Goal: Information Seeking & Learning: Check status

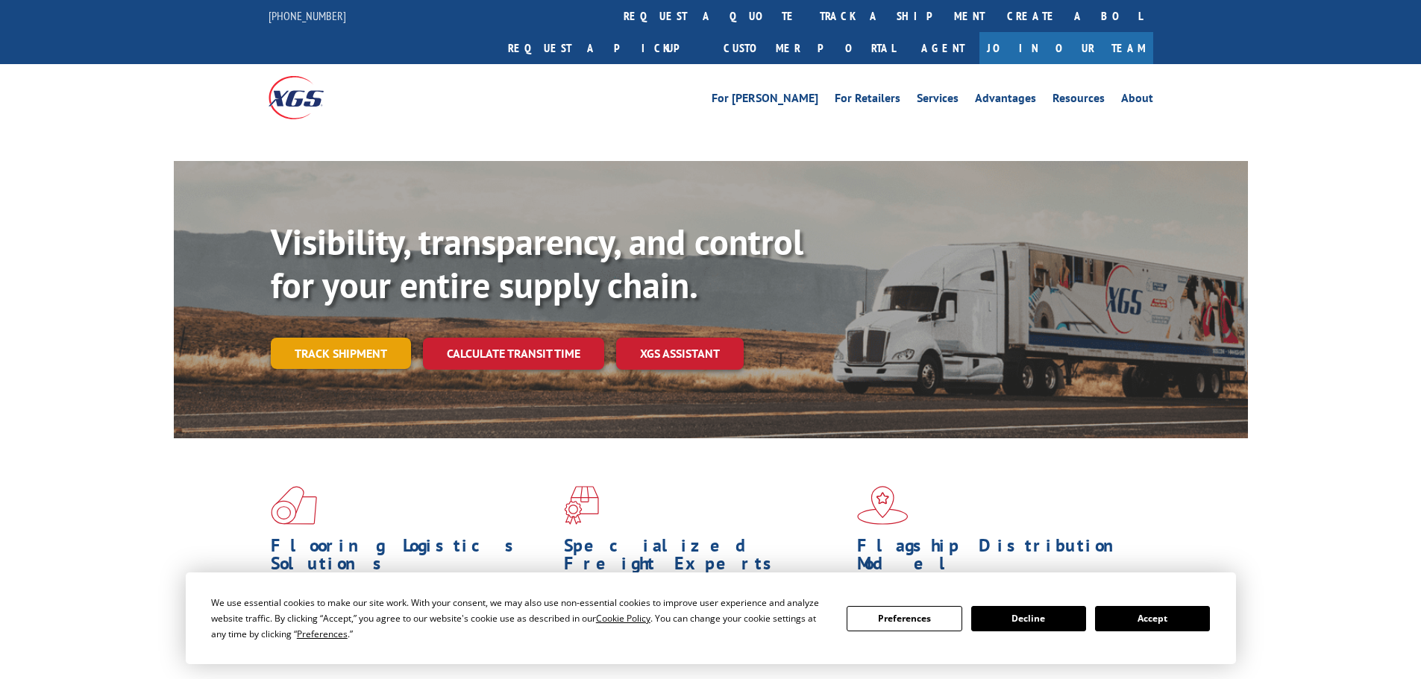
click at [307, 338] on link "Track shipment" at bounding box center [341, 353] width 140 height 31
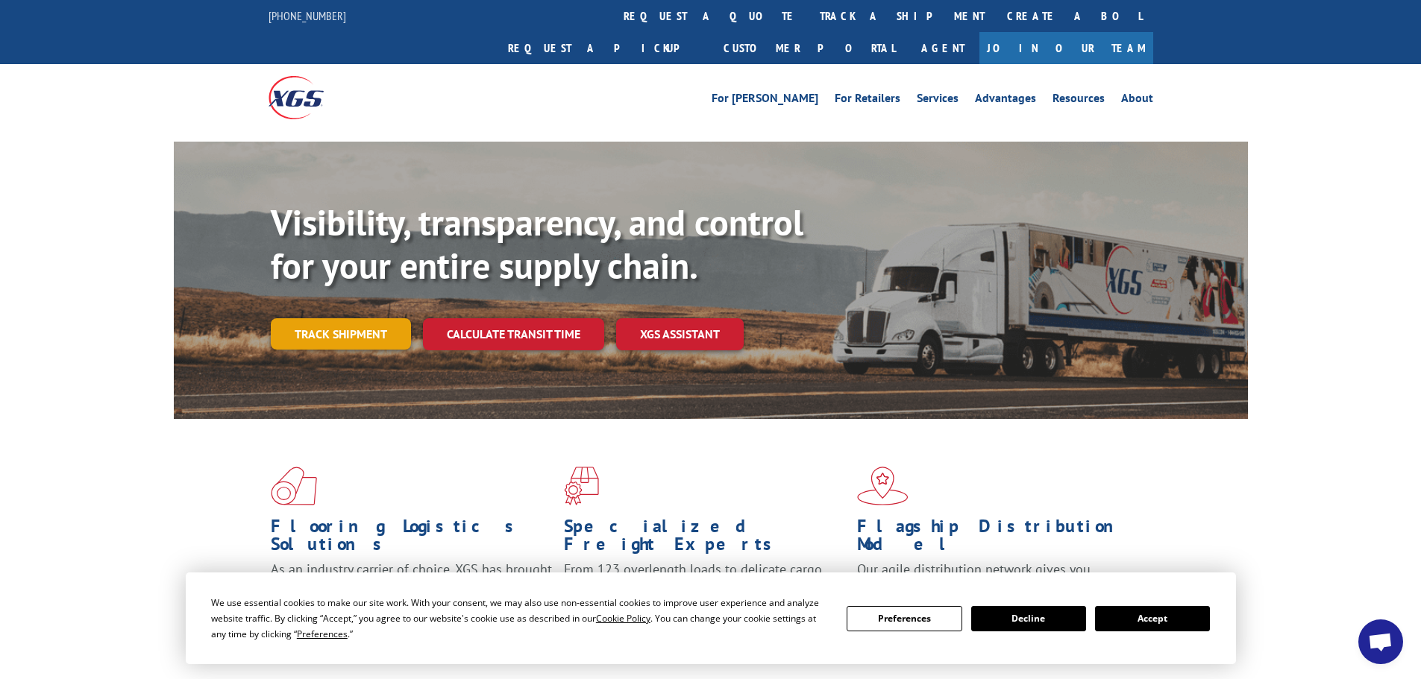
click at [341, 318] on link "Track shipment" at bounding box center [341, 333] width 140 height 31
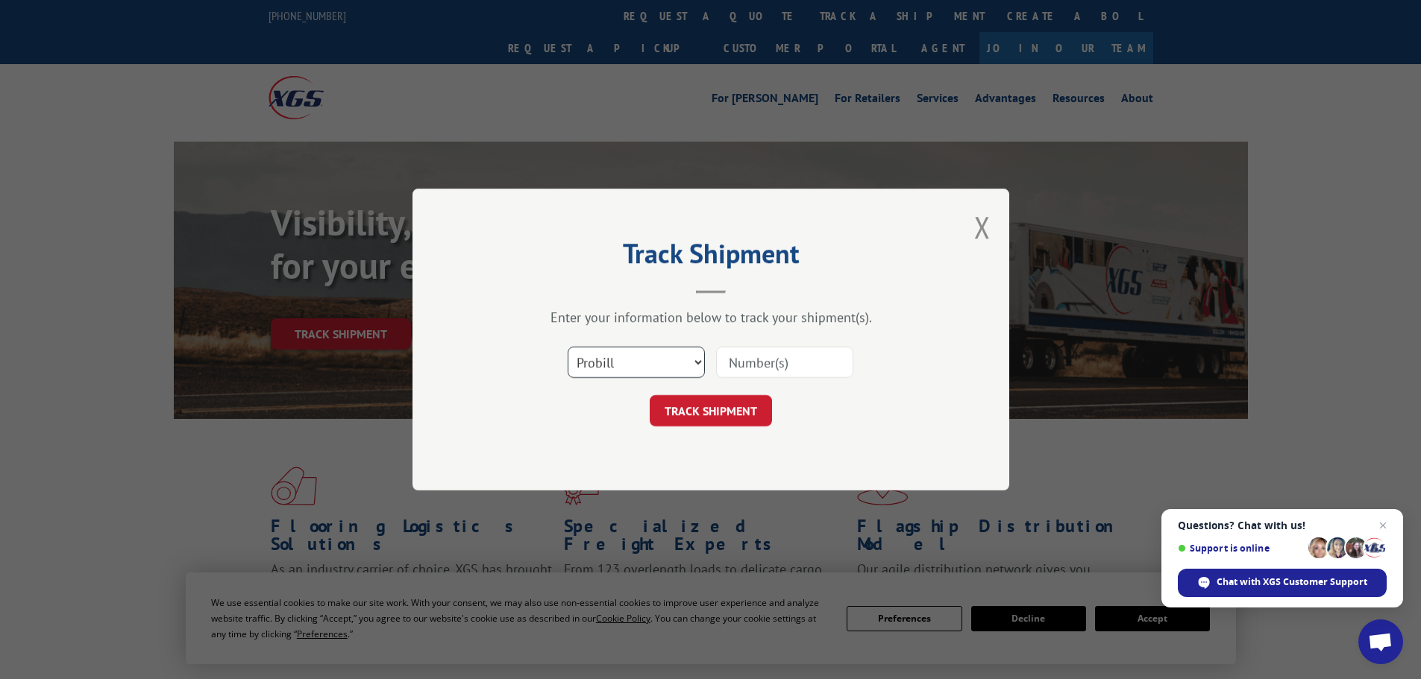
click at [614, 358] on select "Select category... Probill BOL PO" at bounding box center [635, 362] width 137 height 31
select select "po"
click at [567, 347] on select "Select category... Probill BOL PO" at bounding box center [635, 362] width 137 height 31
click at [745, 365] on input at bounding box center [784, 362] width 137 height 31
paste input "83527669"
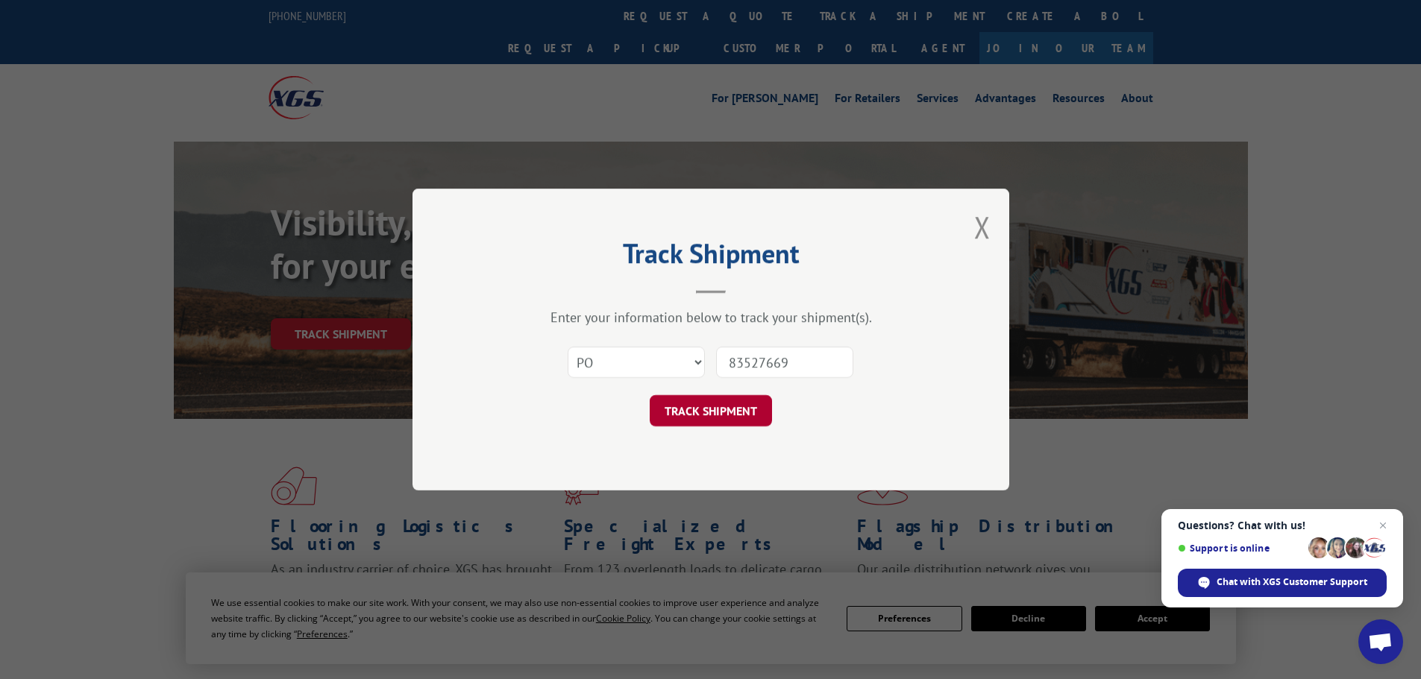
type input "83527669"
click at [742, 412] on button "TRACK SHIPMENT" at bounding box center [710, 410] width 122 height 31
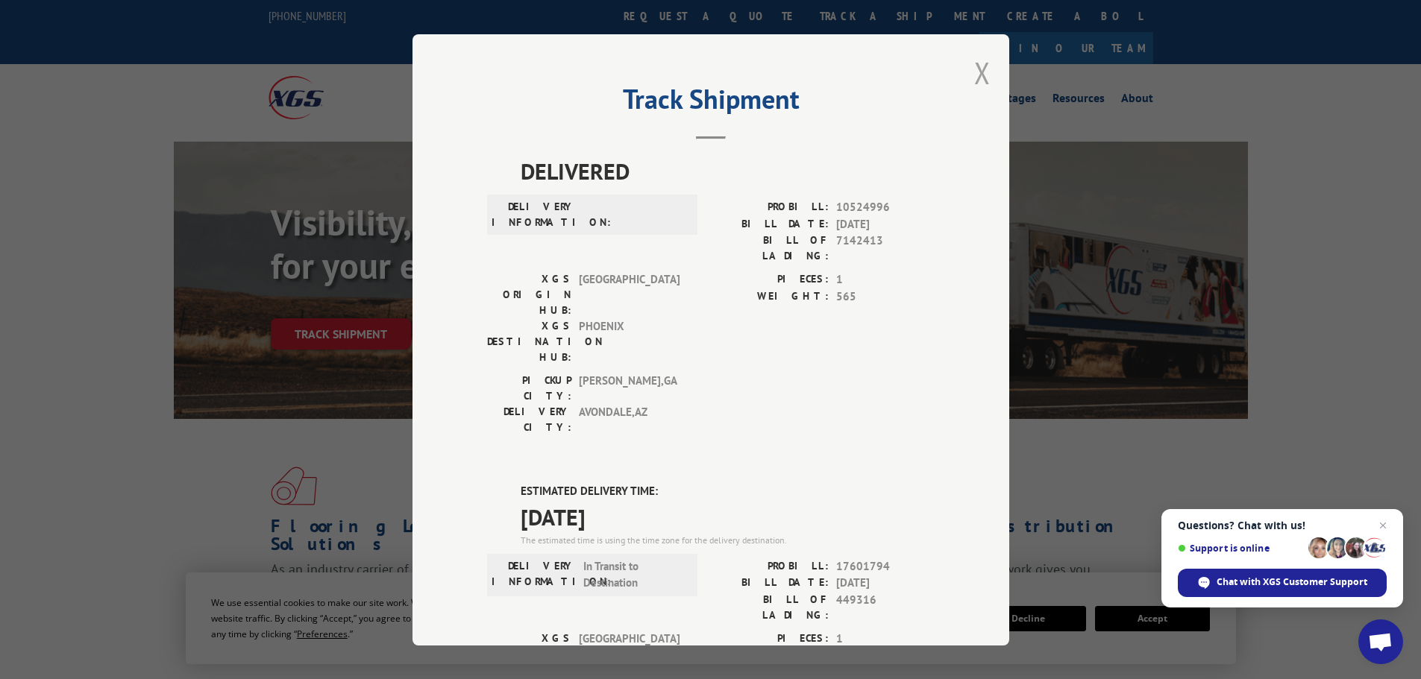
click at [979, 72] on button "Close modal" at bounding box center [982, 73] width 16 height 40
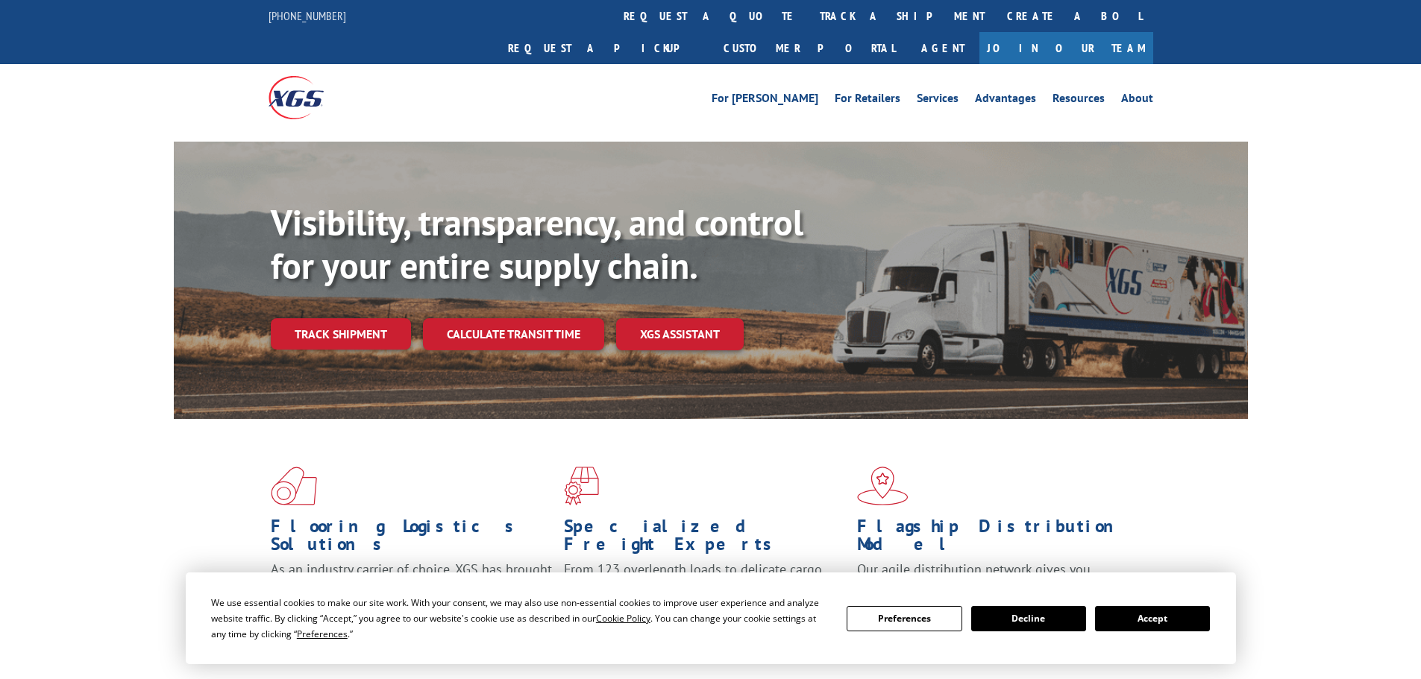
click at [289, 318] on link "Track shipment" at bounding box center [341, 333] width 140 height 31
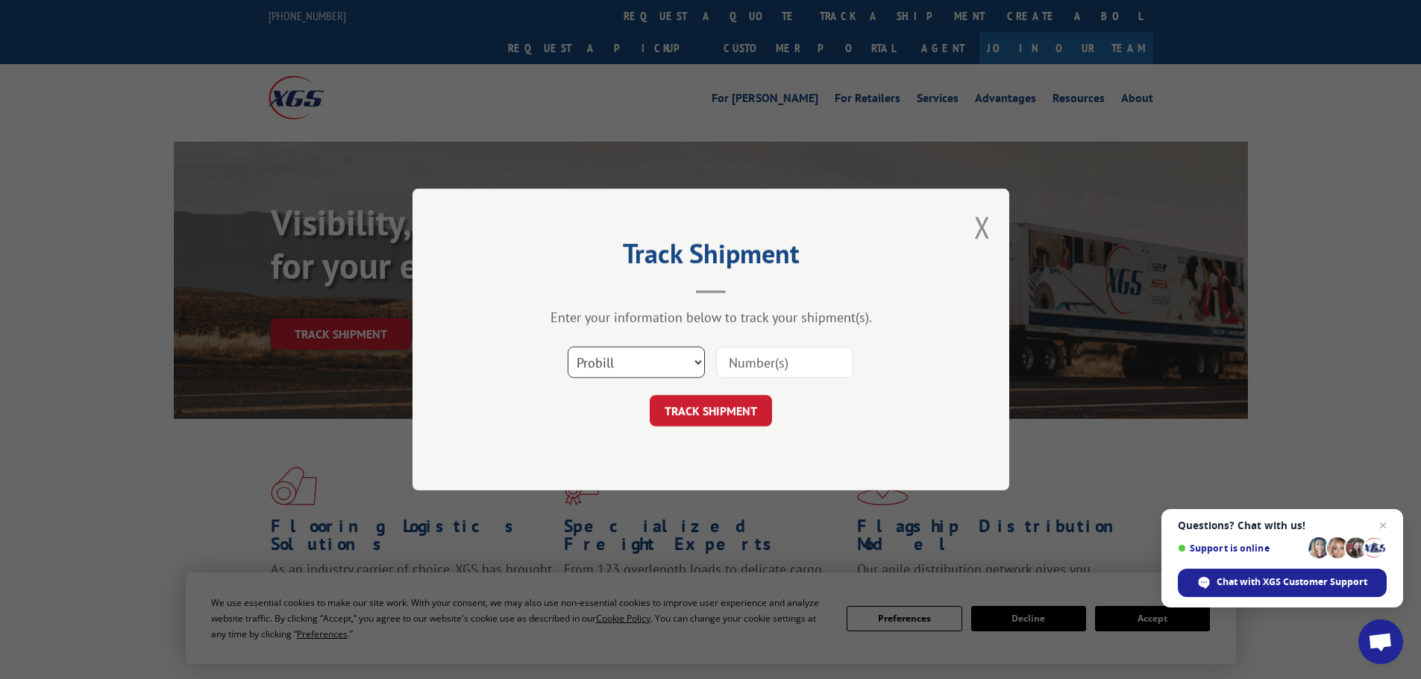
drag, startPoint x: 692, startPoint y: 362, endPoint x: 673, endPoint y: 361, distance: 19.4
click at [690, 362] on select "Select category... Probill BOL PO" at bounding box center [635, 362] width 137 height 31
click at [781, 364] on input at bounding box center [784, 362] width 137 height 31
paste input "17228420"
type input "17228420"
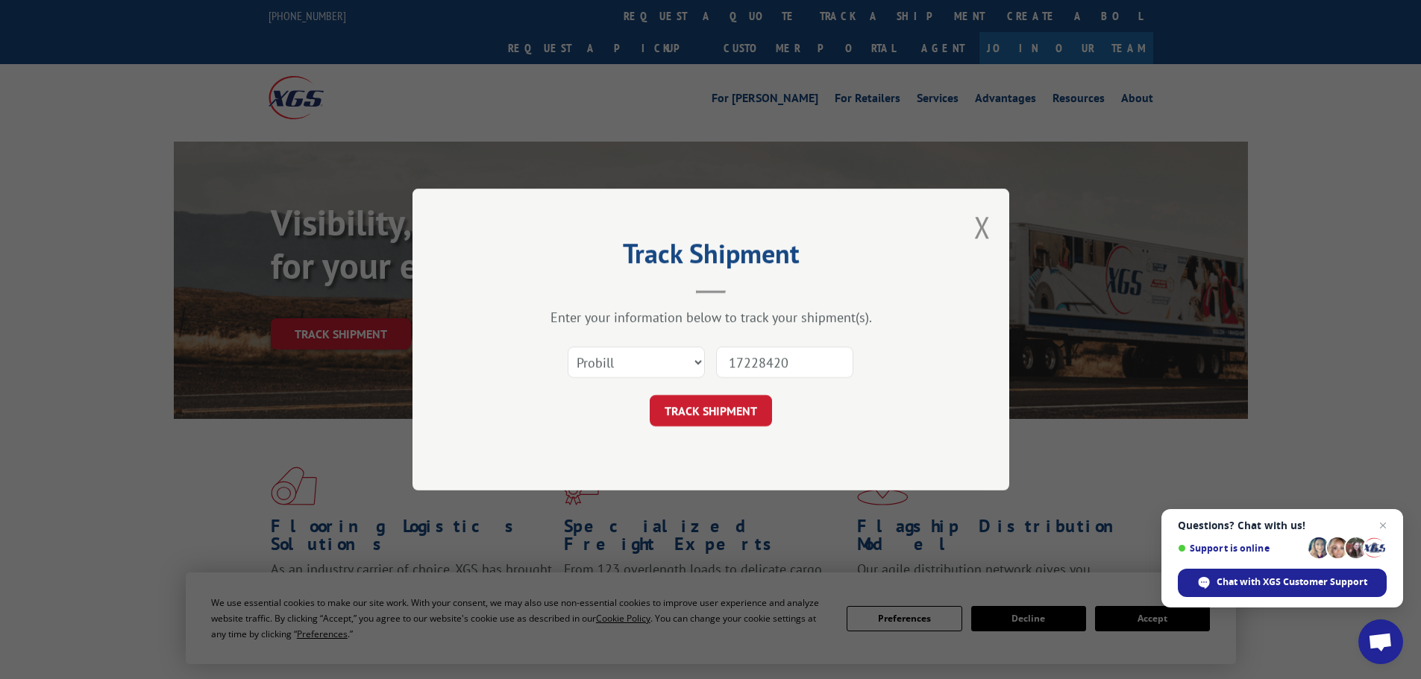
click at [649, 395] on button "TRACK SHIPMENT" at bounding box center [710, 410] width 122 height 31
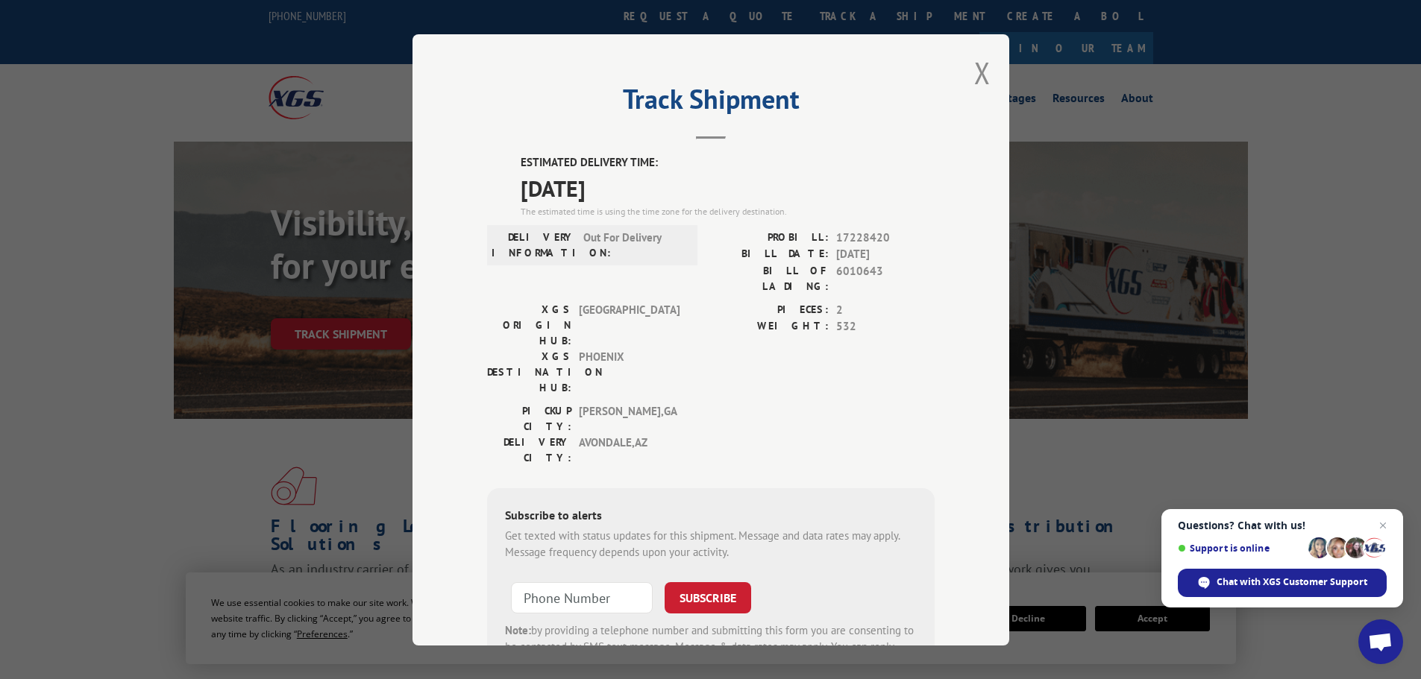
drag, startPoint x: 512, startPoint y: 161, endPoint x: 644, endPoint y: 191, distance: 135.3
click at [644, 191] on div "ESTIMATED DELIVERY TIME: 09/10/2025 The estimated time is using the time zone f…" at bounding box center [710, 422] width 447 height 536
copy div "ESTIMATED DELIVERY TIME: 09/10/2025"
click at [974, 75] on button "Close modal" at bounding box center [982, 73] width 16 height 40
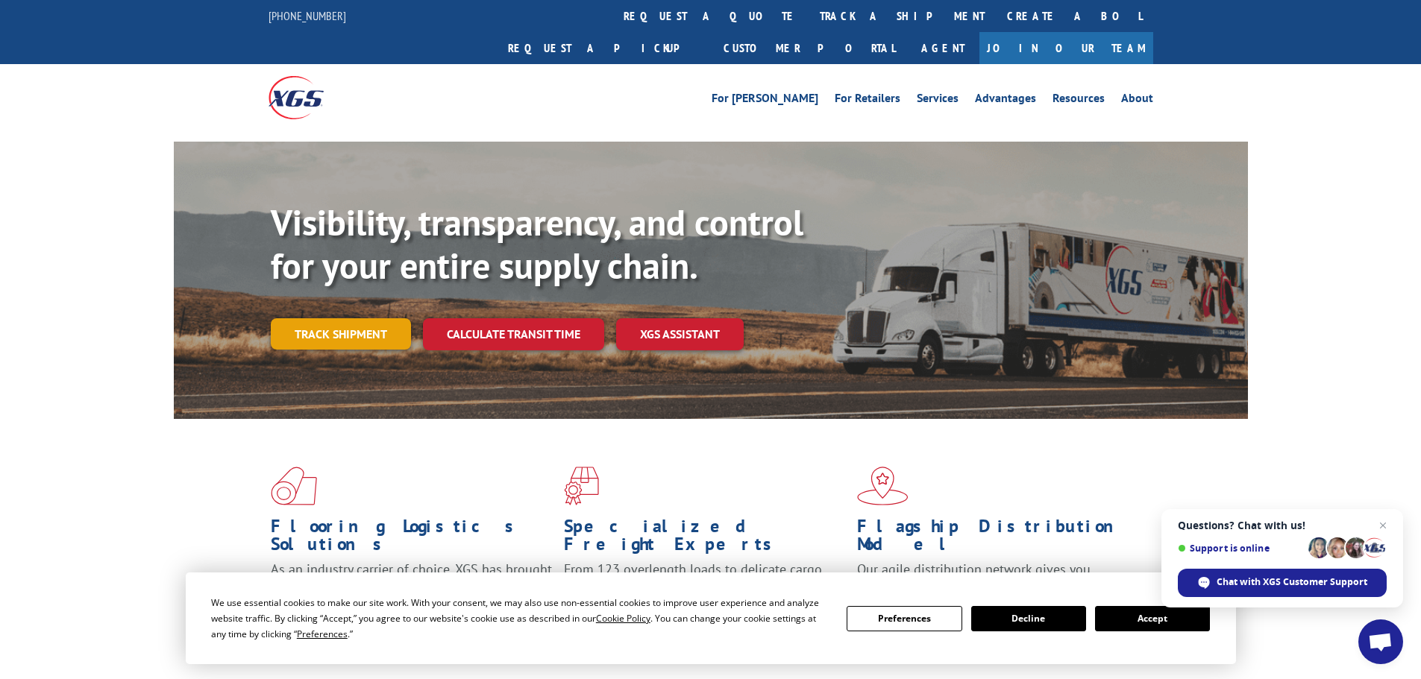
click at [322, 318] on link "Track shipment" at bounding box center [341, 333] width 140 height 31
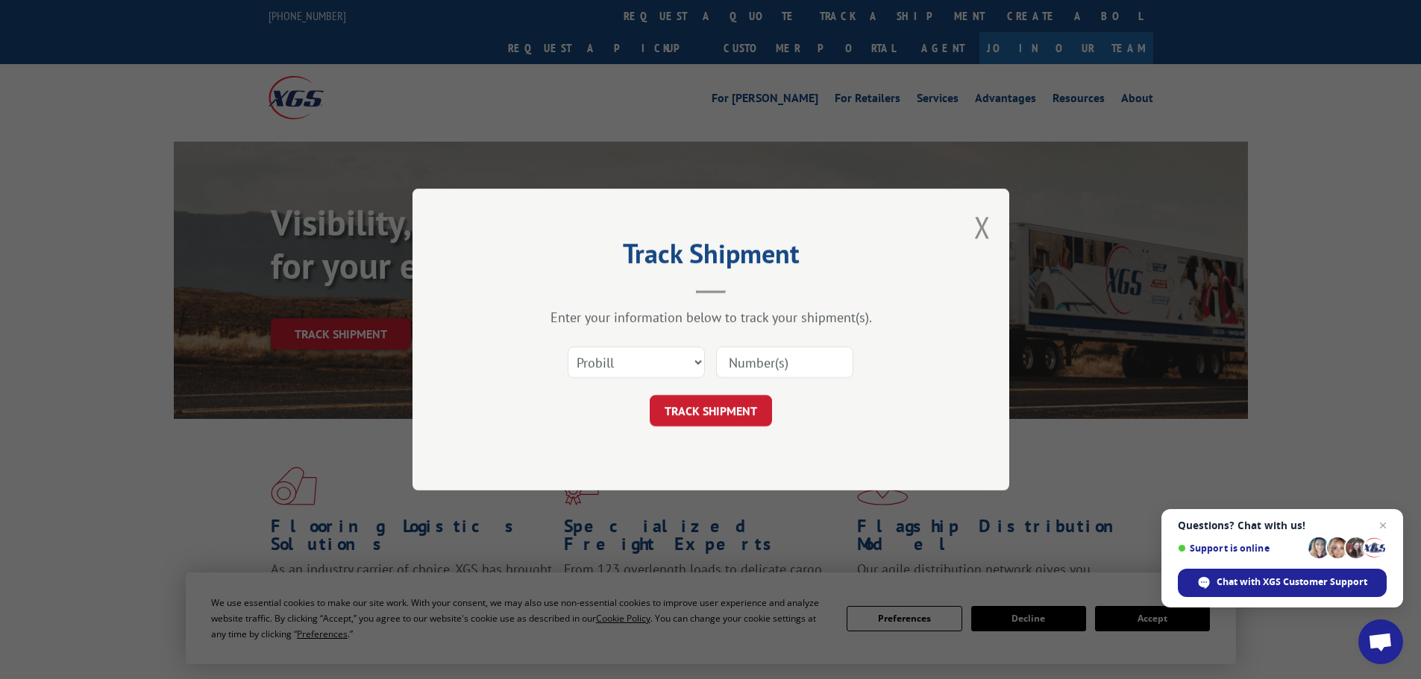
click at [778, 368] on input at bounding box center [784, 362] width 137 height 31
paste input "17469571"
type input "17469571"
click at [747, 418] on button "TRACK SHIPMENT" at bounding box center [710, 410] width 122 height 31
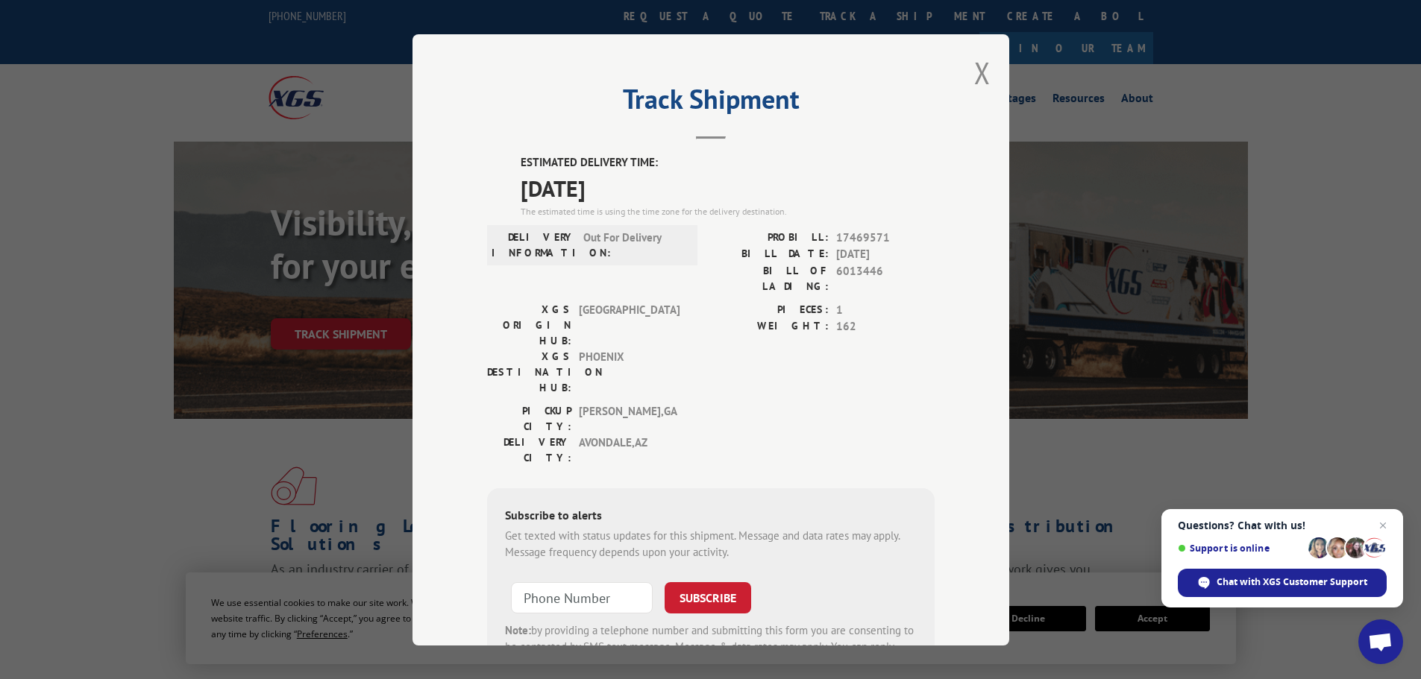
drag, startPoint x: 642, startPoint y: 194, endPoint x: 507, endPoint y: 189, distance: 135.1
click at [507, 189] on div "ESTIMATED DELIVERY TIME: 09/10/2025 The estimated time is using the time zone f…" at bounding box center [710, 422] width 447 height 536
copy span "09/10/2025"
drag, startPoint x: 940, startPoint y: 69, endPoint x: 974, endPoint y: 77, distance: 34.4
click at [942, 69] on div "Track Shipment ESTIMATED DELIVERY TIME: 09/10/2025 The estimated time is using …" at bounding box center [710, 339] width 597 height 611
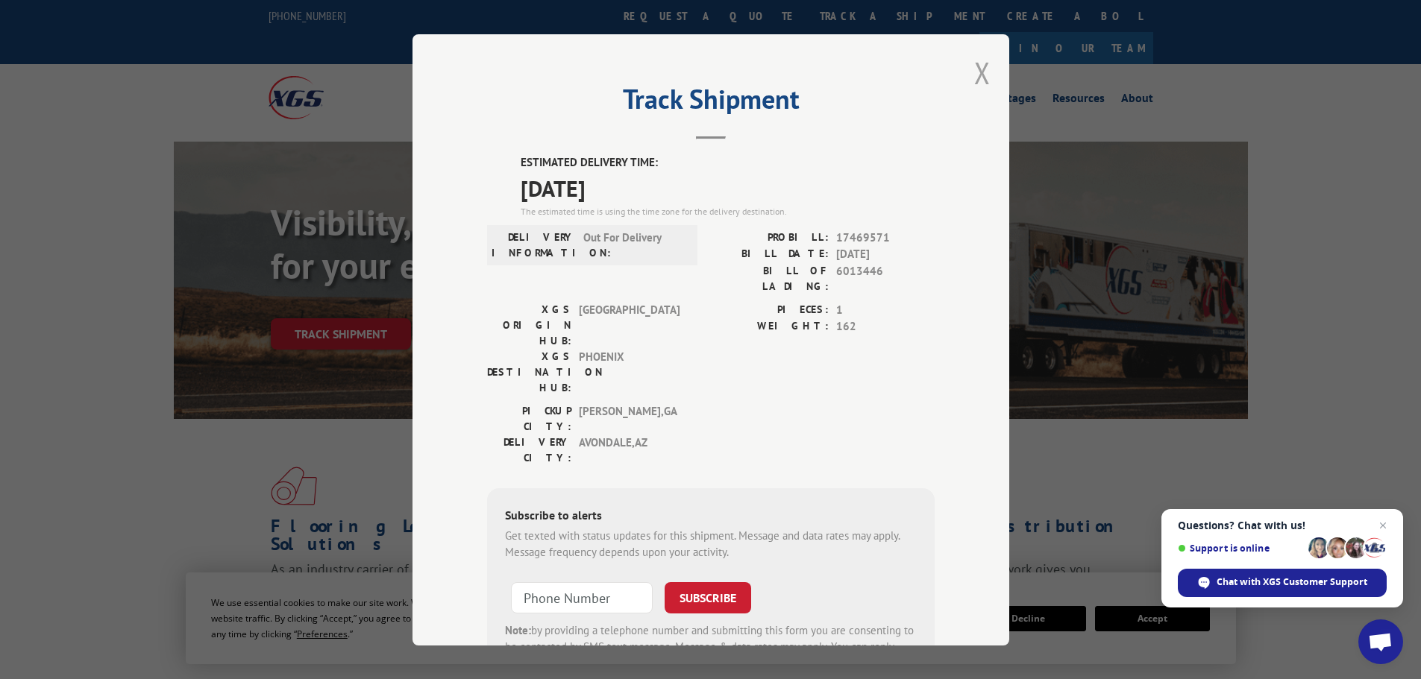
click at [975, 76] on button "Close modal" at bounding box center [982, 73] width 16 height 40
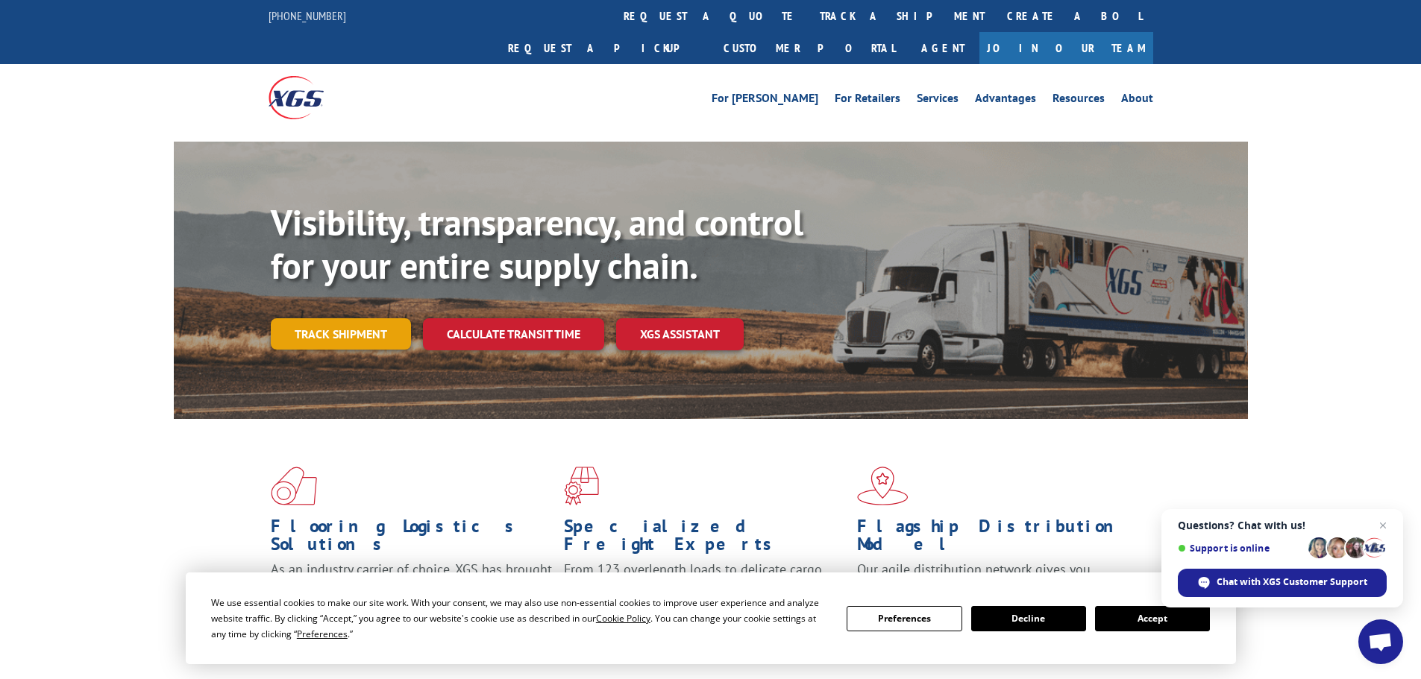
click at [328, 318] on link "Track shipment" at bounding box center [341, 333] width 140 height 31
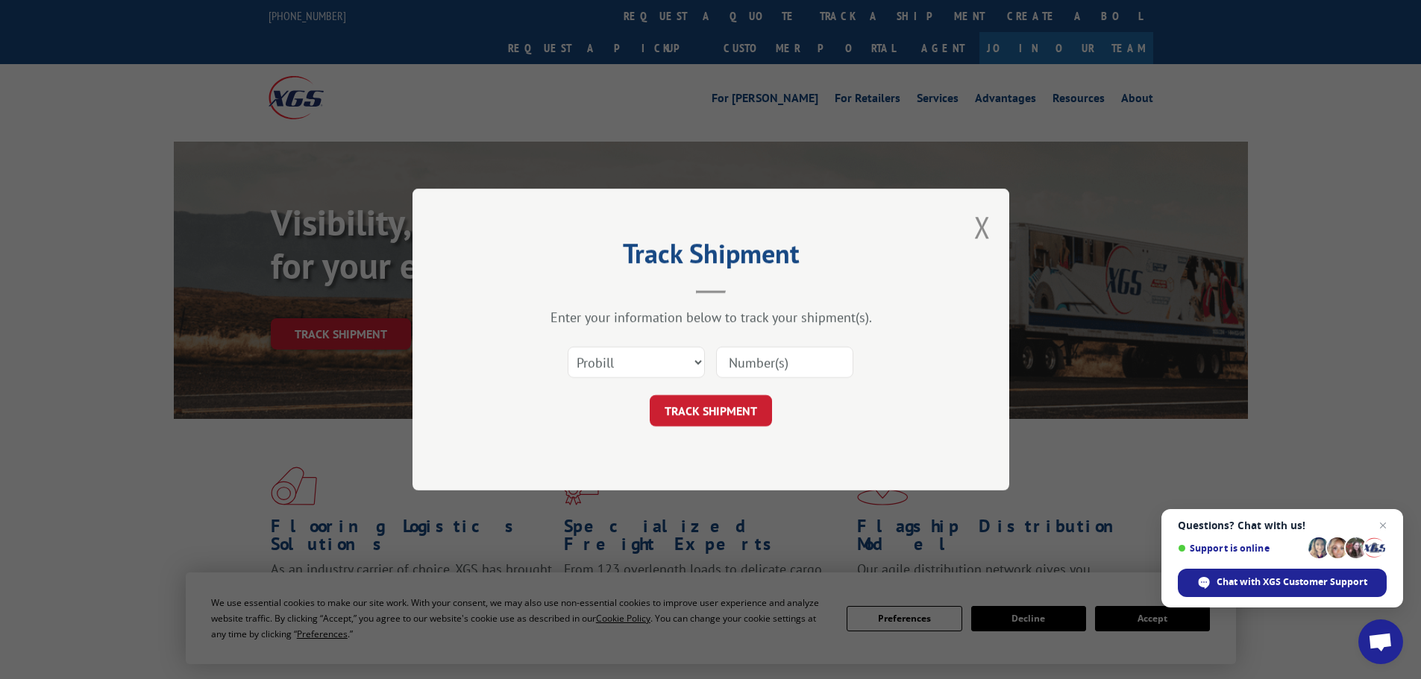
click at [770, 359] on input at bounding box center [784, 362] width 137 height 31
paste input "17516678"
type input "17516678"
click at [737, 410] on button "TRACK SHIPMENT" at bounding box center [710, 410] width 122 height 31
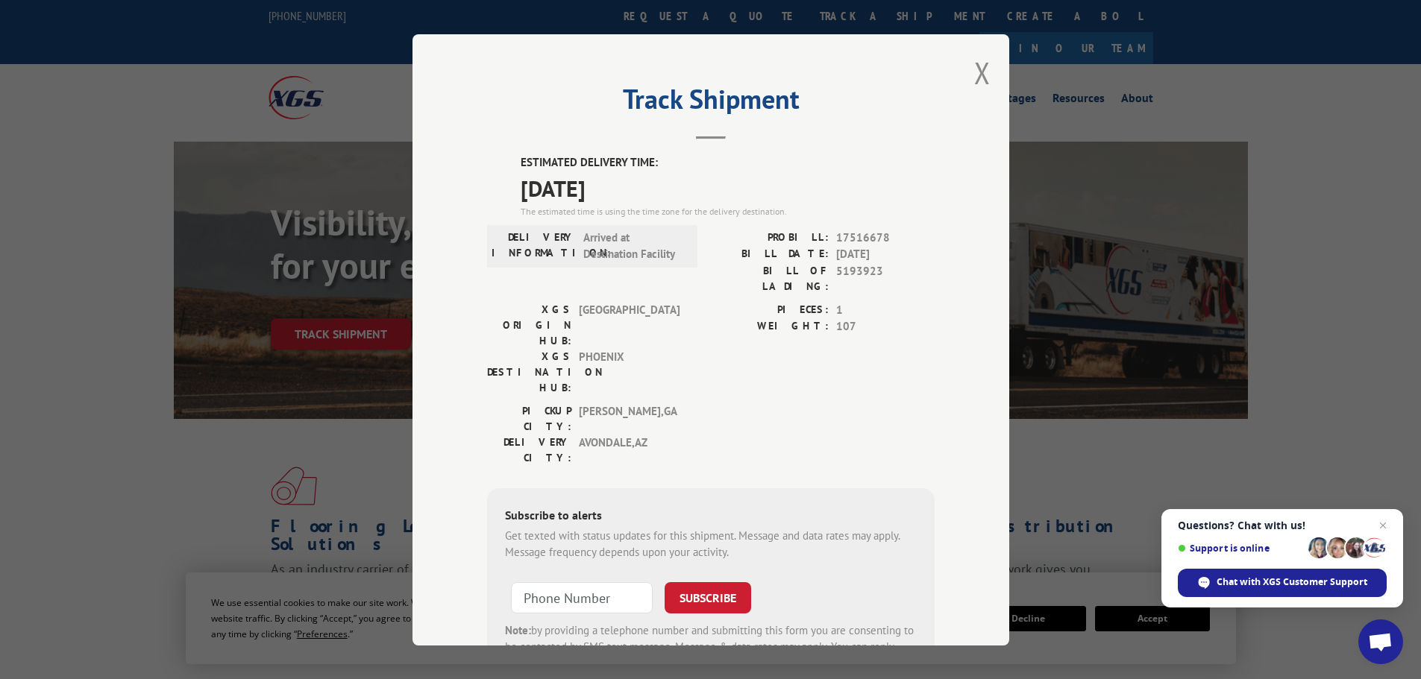
drag, startPoint x: 654, startPoint y: 192, endPoint x: 503, endPoint y: 186, distance: 150.7
click at [503, 186] on div "ESTIMATED DELIVERY TIME: 09/10/2025 The estimated time is using the time zone f…" at bounding box center [710, 422] width 447 height 536
copy span "09/10/2025"
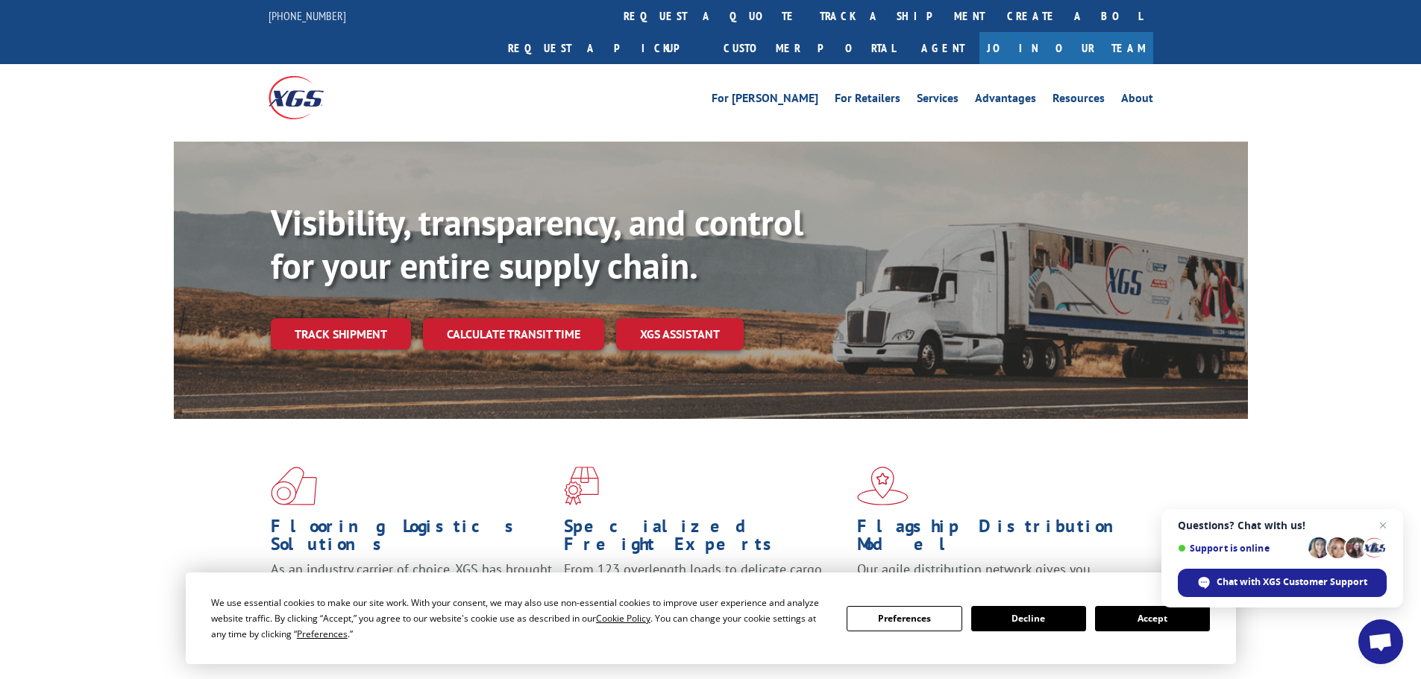
click at [371, 319] on div "Visibility, transparency, and control for your entire supply chain. Track shipm…" at bounding box center [759, 305] width 977 height 208
click at [365, 318] on link "Track shipment" at bounding box center [341, 333] width 140 height 31
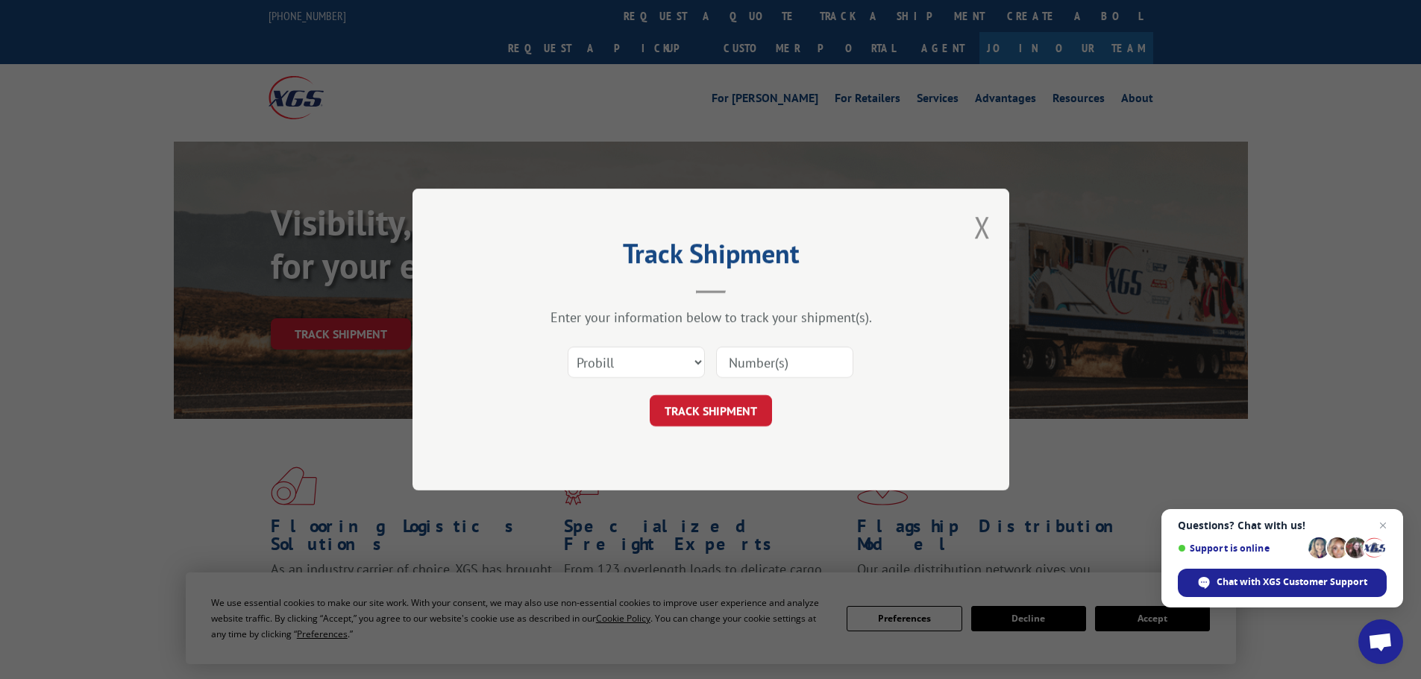
paste input "17521090"
type input "17521090"
click at [750, 413] on button "TRACK SHIPMENT" at bounding box center [710, 410] width 122 height 31
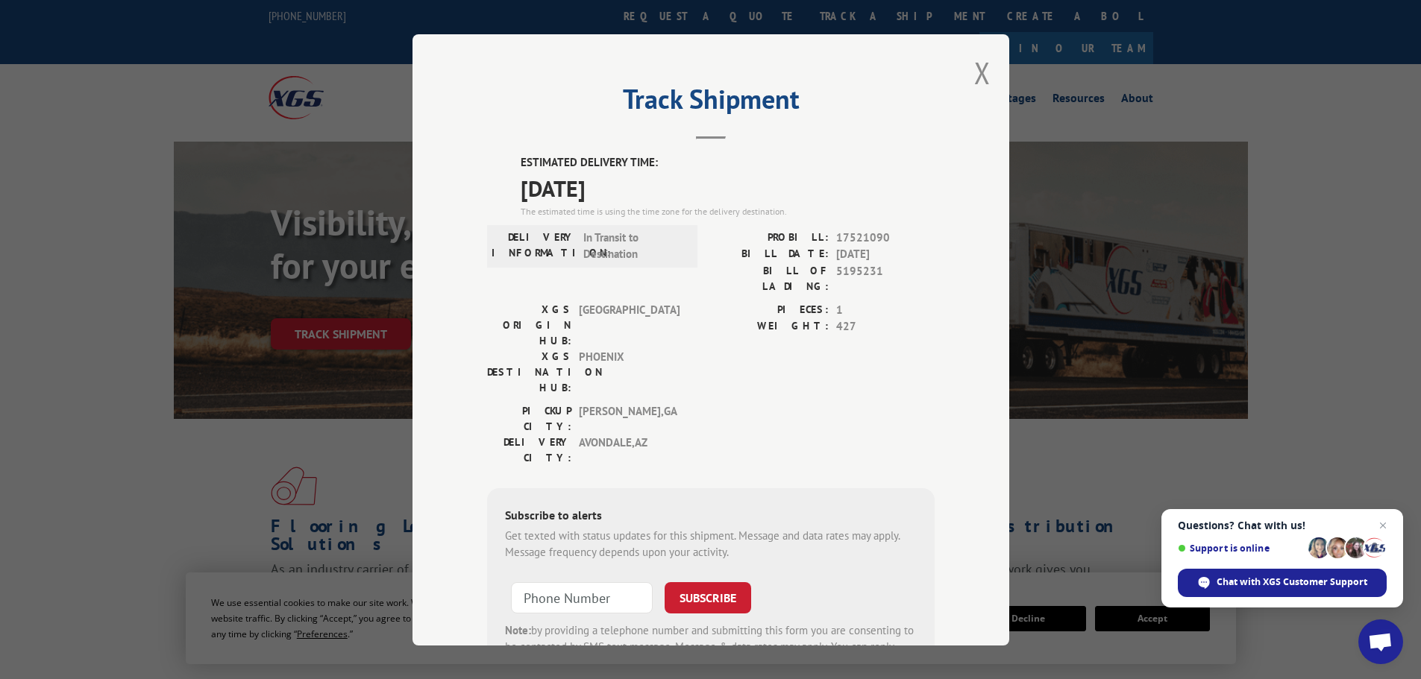
drag, startPoint x: 634, startPoint y: 194, endPoint x: 512, endPoint y: 194, distance: 121.5
click at [512, 194] on div "ESTIMATED DELIVERY TIME: 09/11/2025 The estimated time is using the time zone f…" at bounding box center [710, 422] width 447 height 536
copy span "09/11/2025"
